Goal: Task Accomplishment & Management: Complete application form

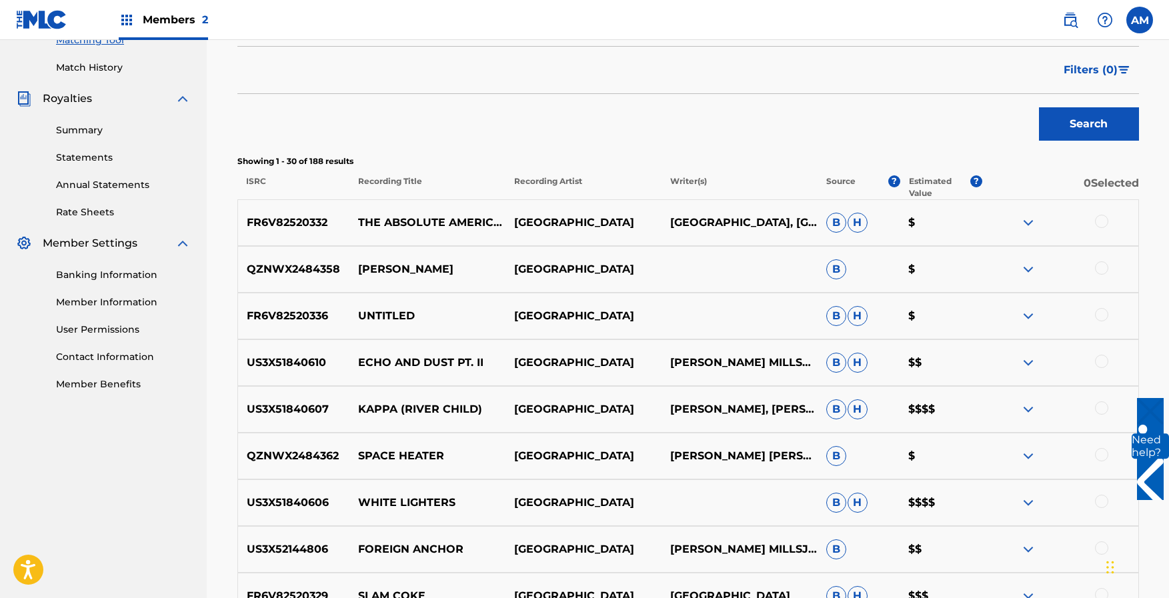
scroll to position [355, 0]
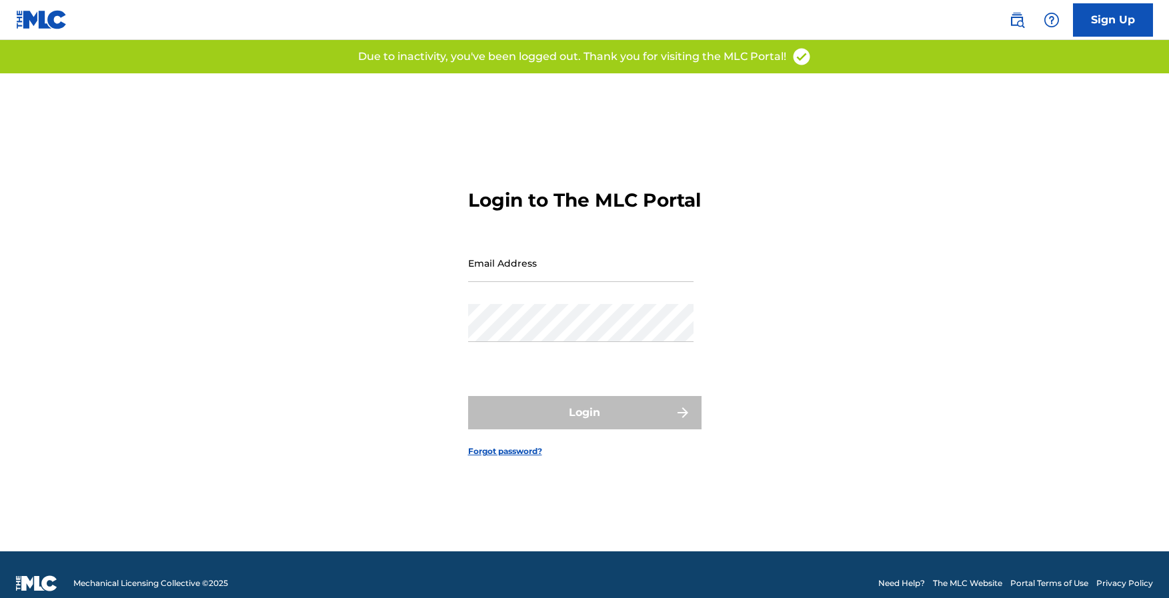
click at [515, 279] on input "Email Address" at bounding box center [580, 263] width 225 height 38
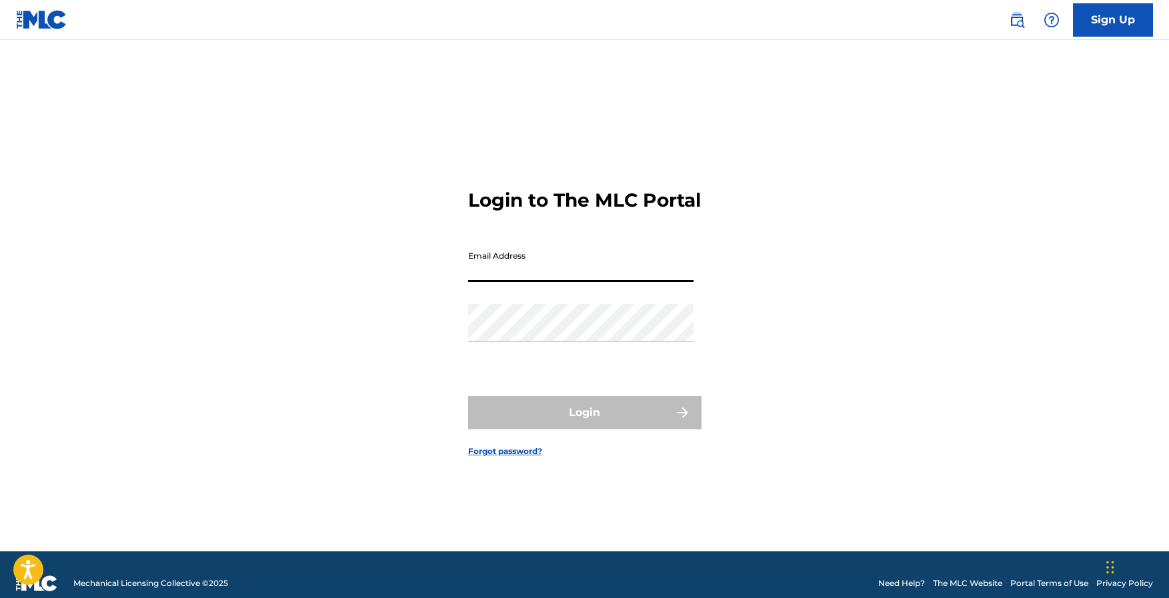
click at [577, 363] on div "Password" at bounding box center [580, 334] width 225 height 60
drag, startPoint x: 520, startPoint y: 278, endPoint x: 521, endPoint y: 286, distance: 8.0
click at [520, 278] on input "Email Address" at bounding box center [580, 263] width 225 height 38
type input "[EMAIL_ADDRESS][DOMAIN_NAME]"
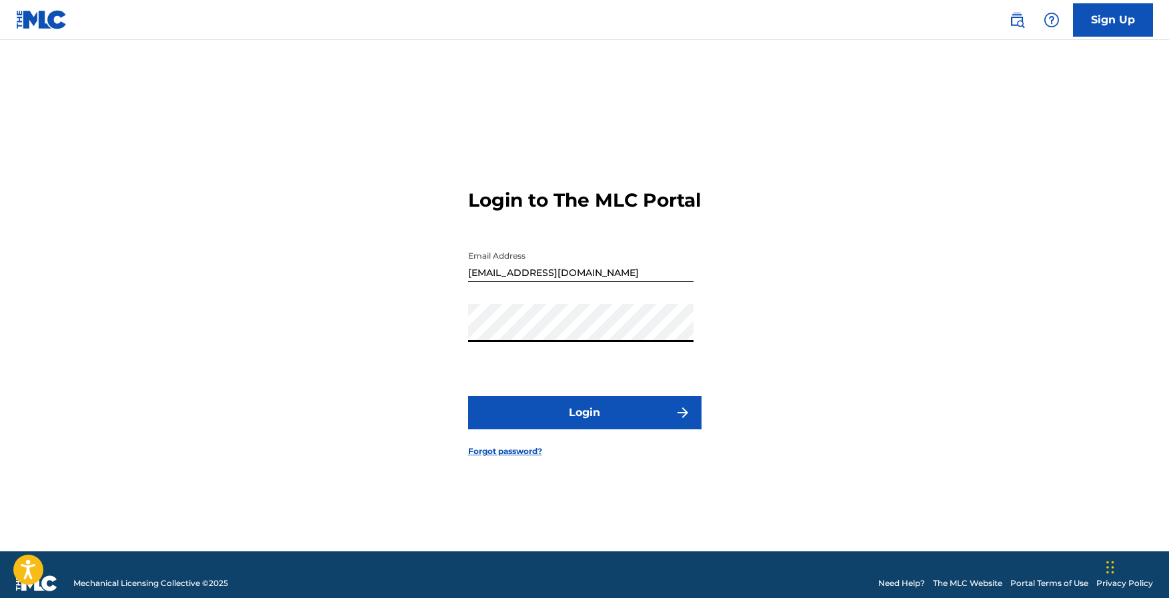
click at [629, 423] on button "Login" at bounding box center [584, 412] width 233 height 33
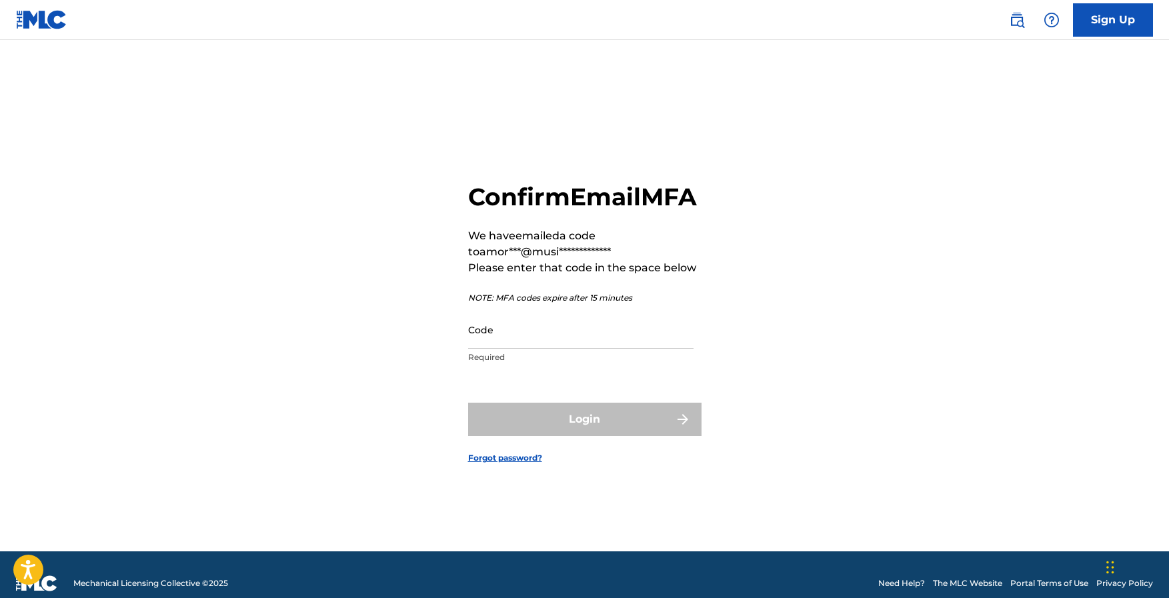
click at [615, 349] on input "Code" at bounding box center [580, 330] width 225 height 38
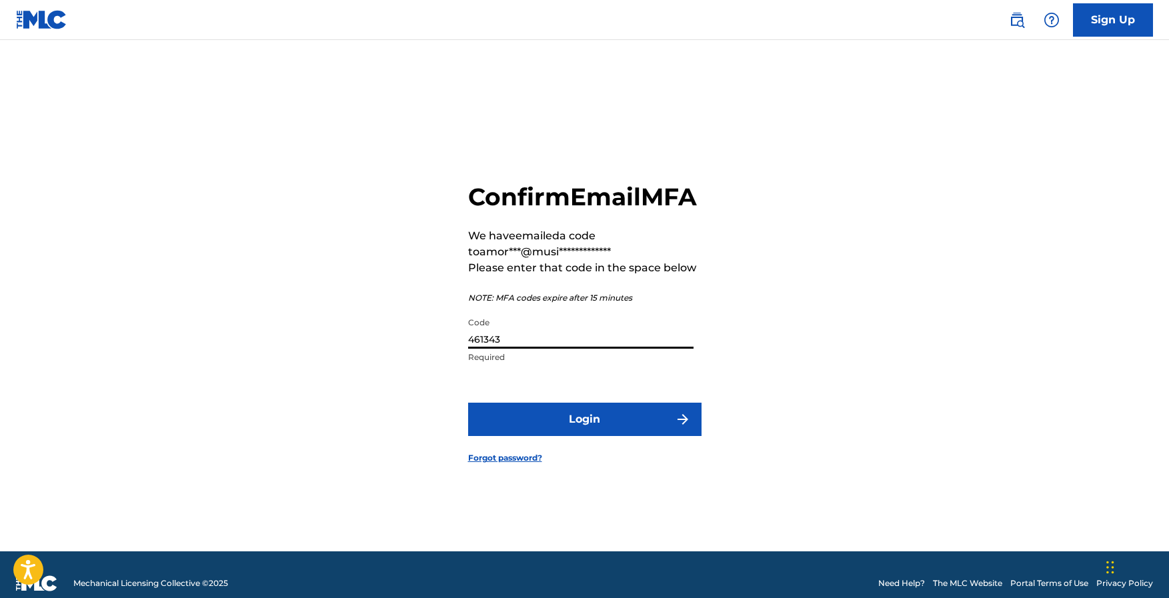
type input "461343"
click at [647, 435] on button "Login" at bounding box center [584, 419] width 233 height 33
